Goal: Check status: Check status

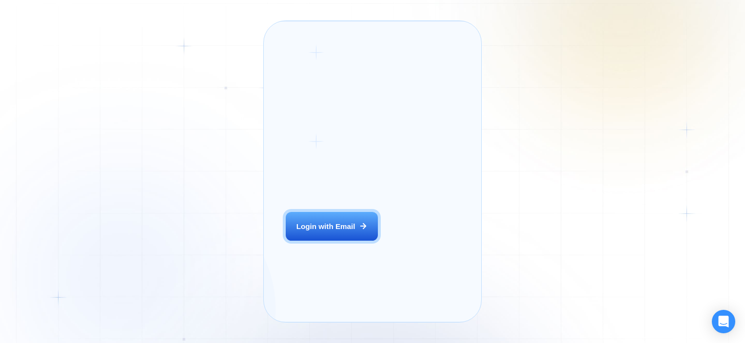
click at [323, 232] on div "Login with Email" at bounding box center [326, 226] width 59 height 10
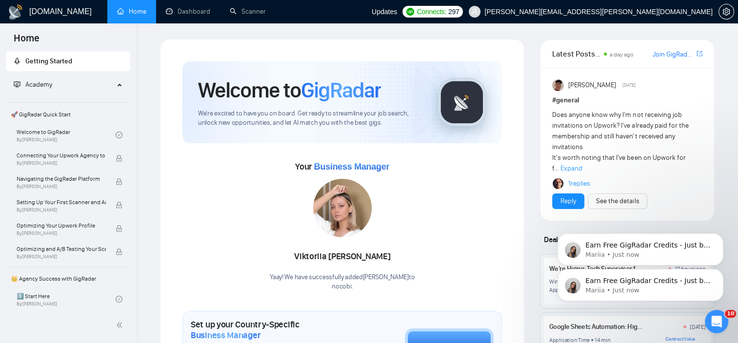
click at [724, 275] on button "Dismiss notification" at bounding box center [721, 272] width 10 height 10
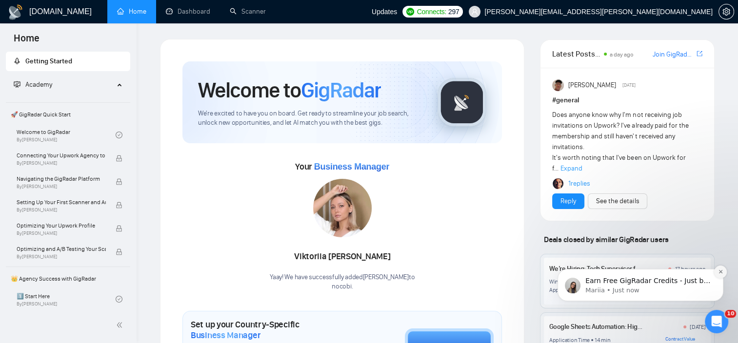
click at [720, 273] on icon "Dismiss notification" at bounding box center [720, 271] width 3 height 3
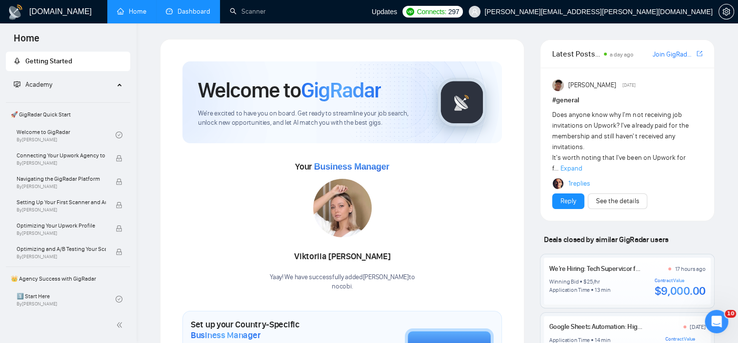
click at [197, 16] on link "Dashboard" at bounding box center [188, 11] width 44 height 8
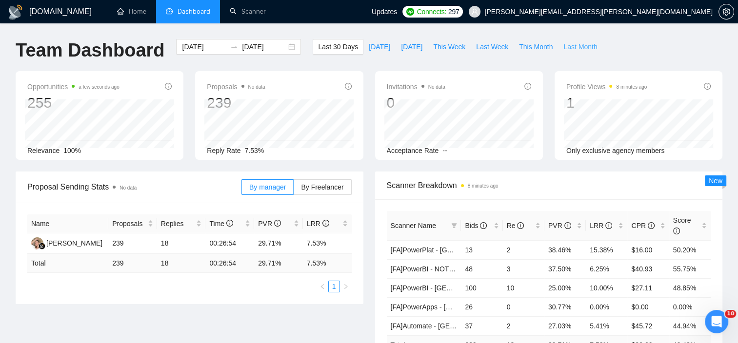
click at [558, 42] on button "Last Month" at bounding box center [580, 47] width 44 height 16
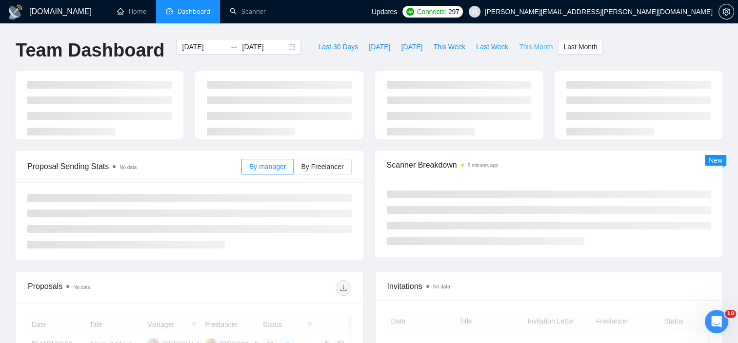
type input "2025-07-01"
type input "2025-07-31"
click at [543, 45] on button "This Month" at bounding box center [536, 47] width 44 height 16
type input "2025-08-01"
type input "2025-08-31"
